Goal: Transaction & Acquisition: Purchase product/service

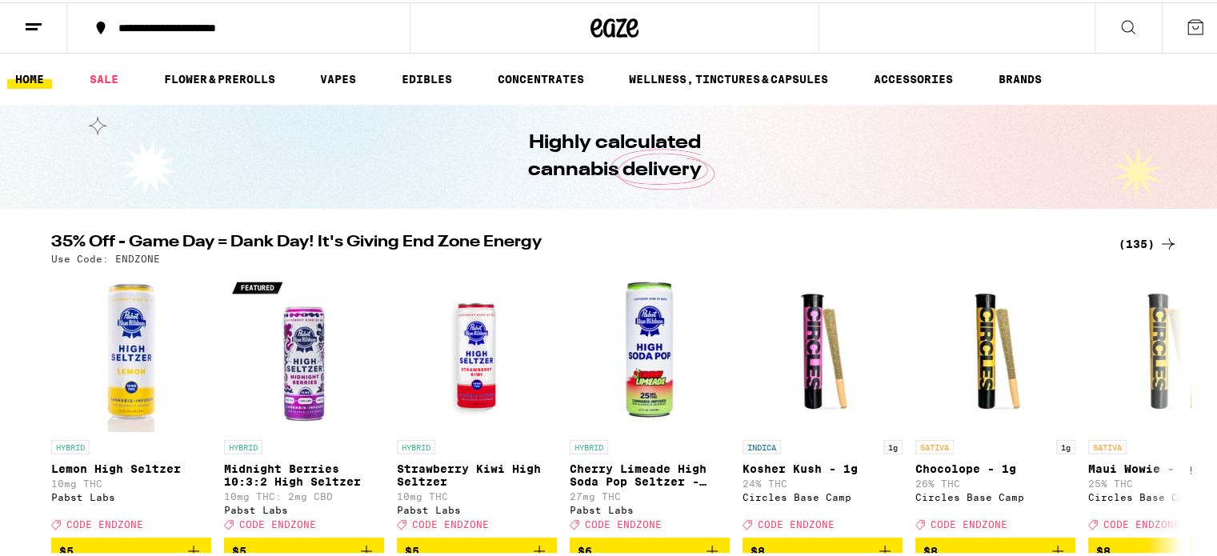
click at [603, 31] on icon at bounding box center [614, 25] width 48 height 29
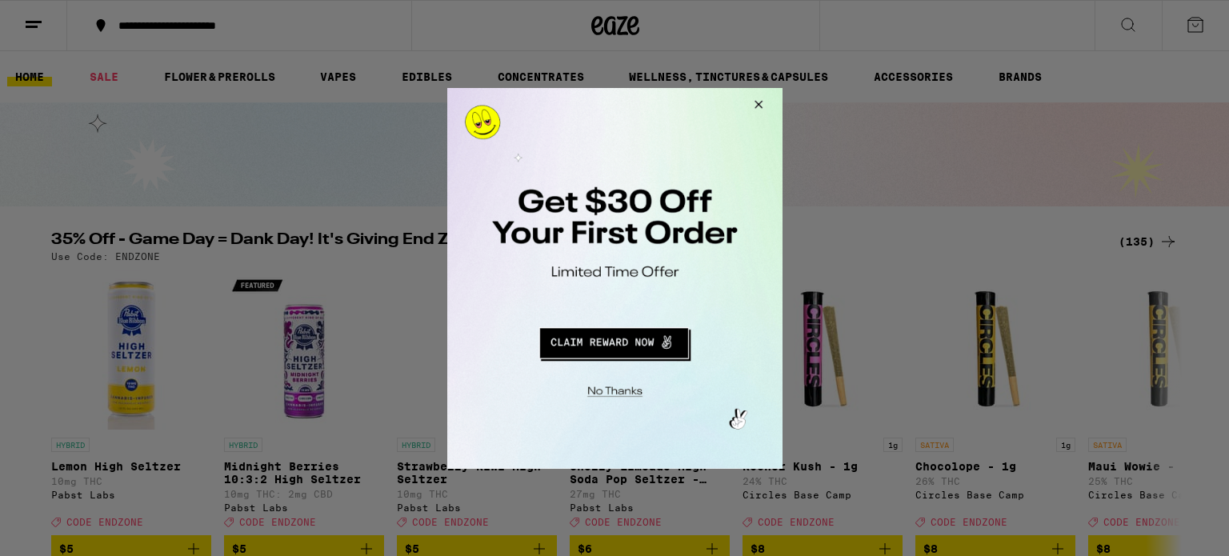
click at [750, 105] on button "Close Modal" at bounding box center [755, 106] width 43 height 38
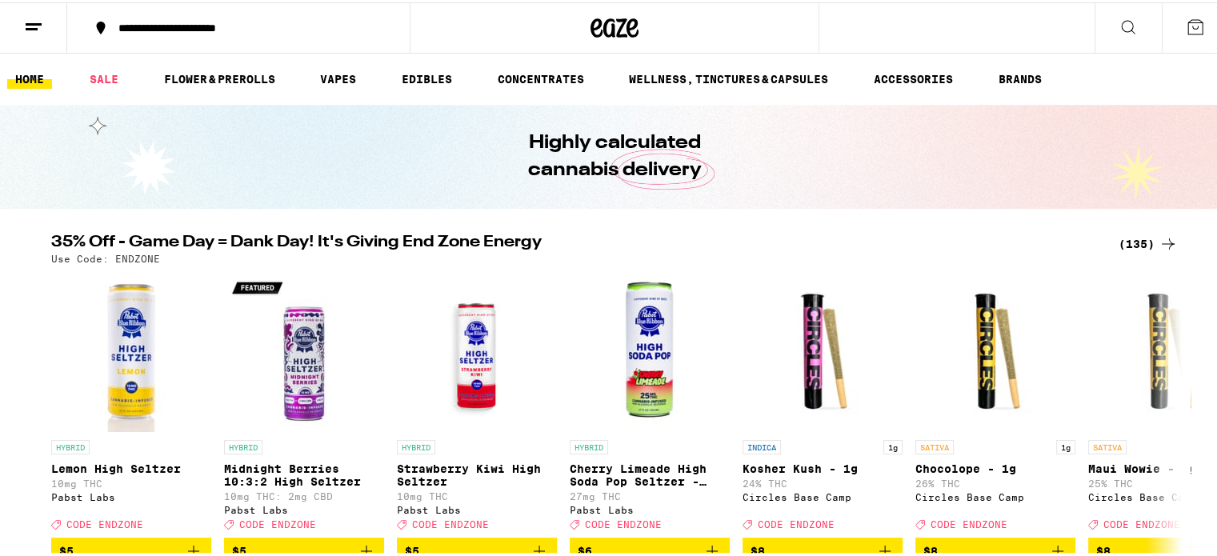
click at [26, 22] on icon at bounding box center [33, 24] width 19 height 19
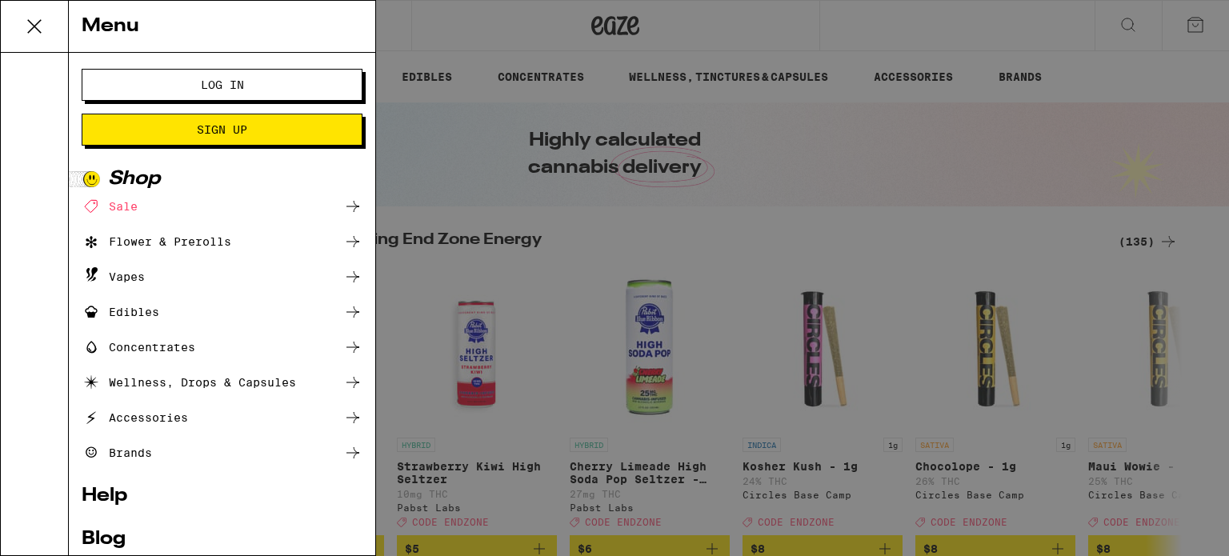
click at [42, 21] on icon at bounding box center [34, 26] width 32 height 32
